Goal: Check status: Check status

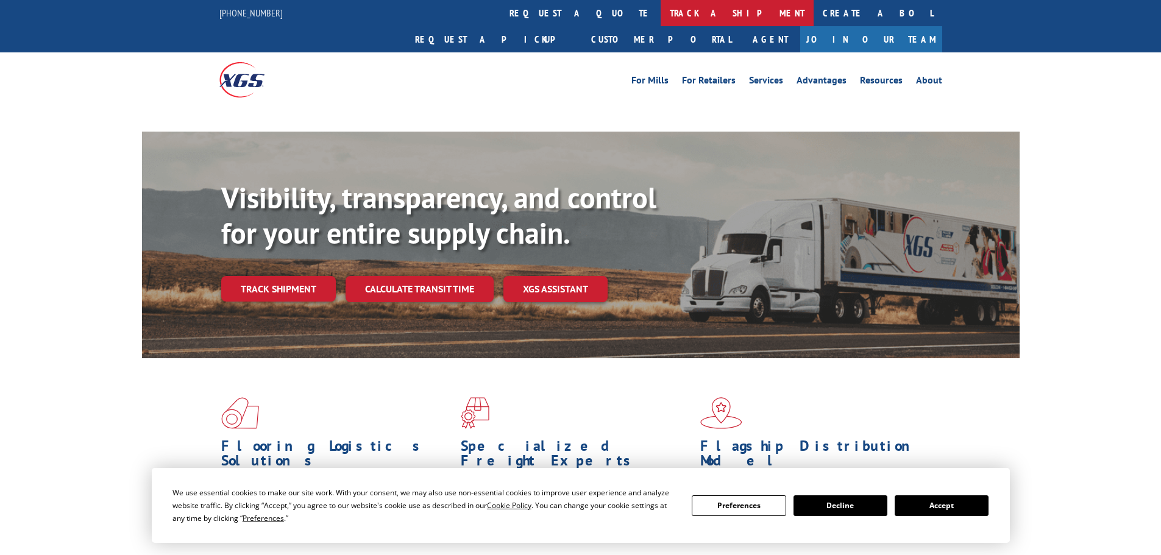
click at [661, 18] on link "track a shipment" at bounding box center [737, 13] width 153 height 26
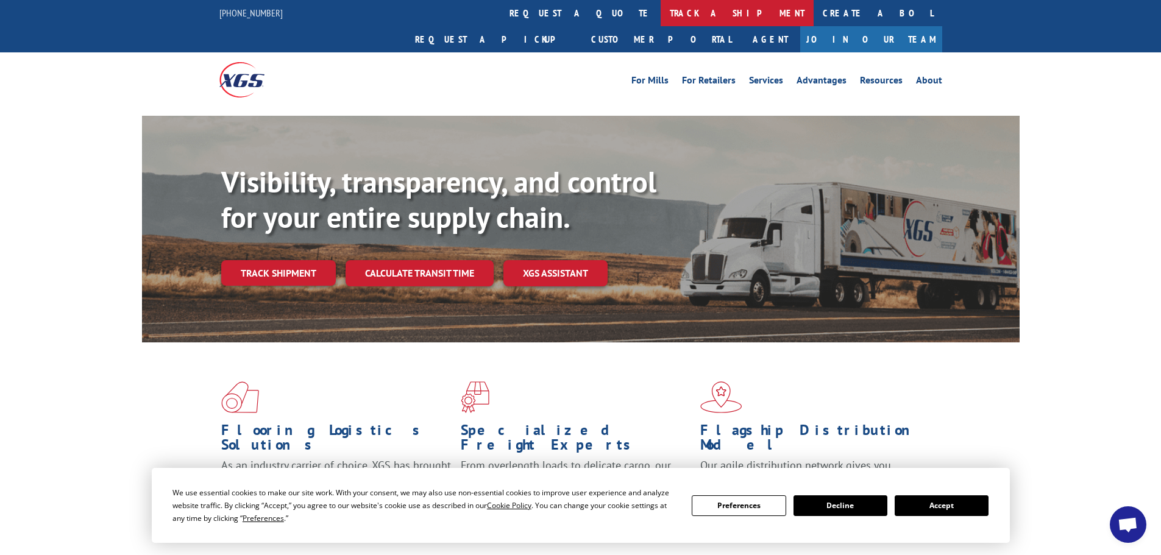
click at [661, 13] on link "track a shipment" at bounding box center [737, 13] width 153 height 26
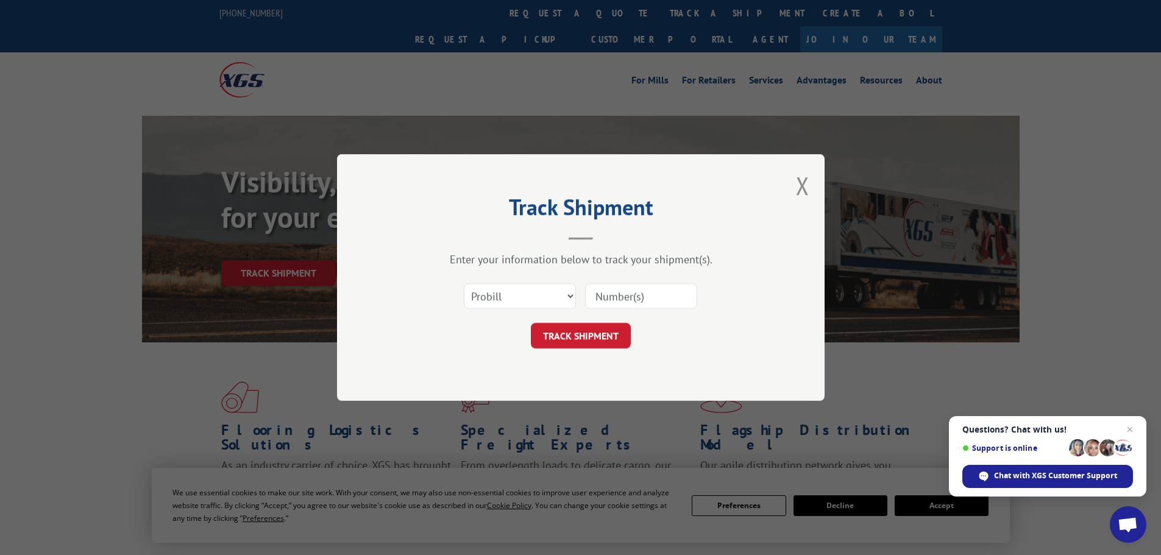
click at [615, 284] on input at bounding box center [641, 296] width 112 height 26
click at [512, 302] on select "Select category... Probill BOL PO" at bounding box center [520, 296] width 112 height 26
select select "po"
click at [464, 283] on select "Select category... Probill BOL PO" at bounding box center [520, 296] width 112 height 26
click at [617, 296] on input at bounding box center [641, 296] width 112 height 26
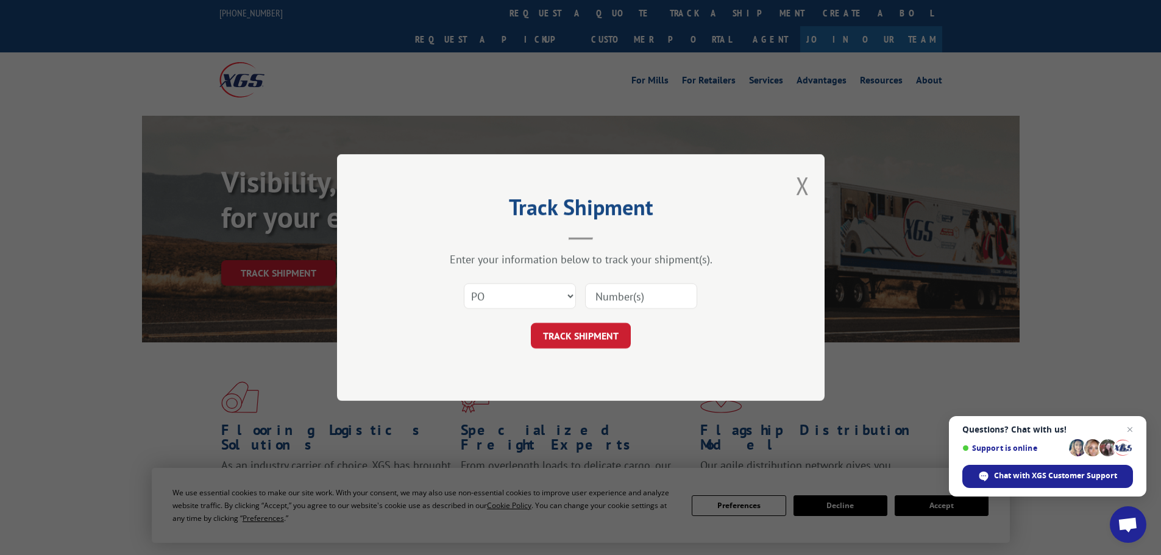
paste input "28532411"
type input "28532411"
click at [572, 330] on button "TRACK SHIPMENT" at bounding box center [581, 336] width 100 height 26
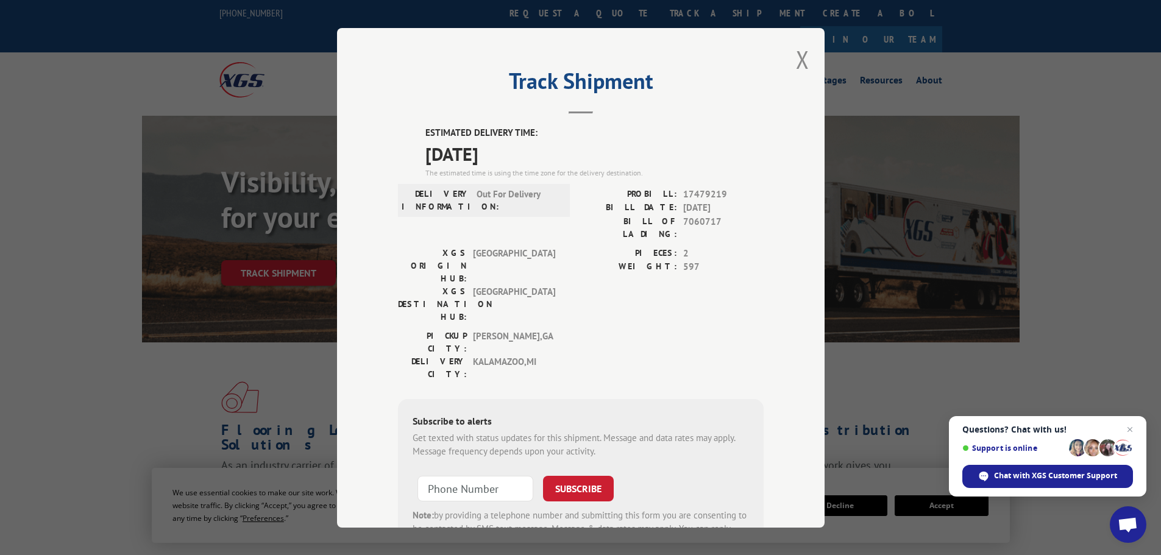
drag, startPoint x: 552, startPoint y: 156, endPoint x: 357, endPoint y: 135, distance: 196.2
click at [357, 135] on div "Track Shipment ESTIMATED DELIVERY TIME: [DATE] The estimated time is using the …" at bounding box center [581, 278] width 488 height 500
copy div "ESTIMATED DELIVERY TIME: [DATE]"
